Goal: Information Seeking & Learning: Stay updated

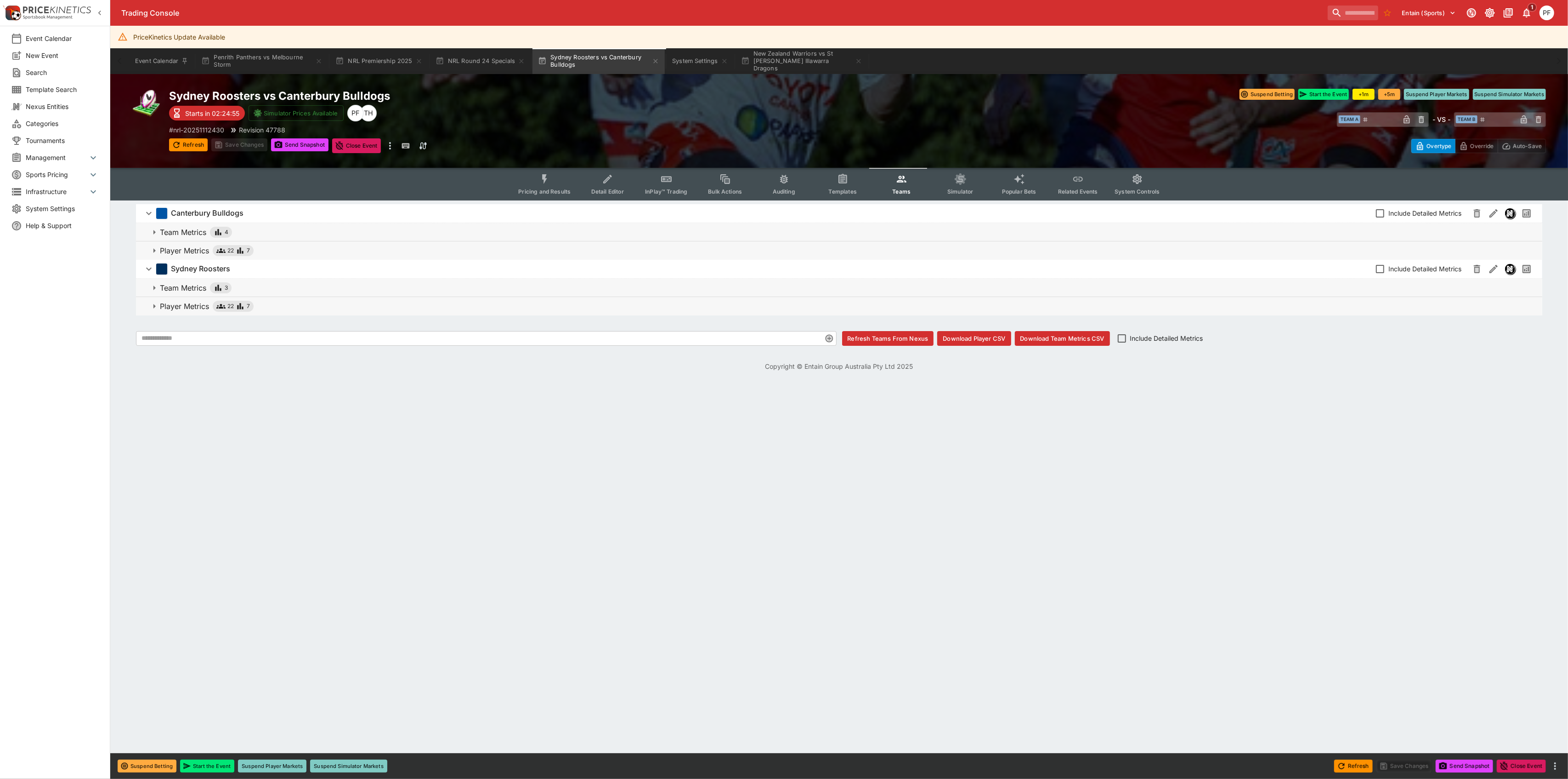
click at [1024, 178] on button "Popular Bets" at bounding box center [1019, 184] width 59 height 33
